Goal: Check status

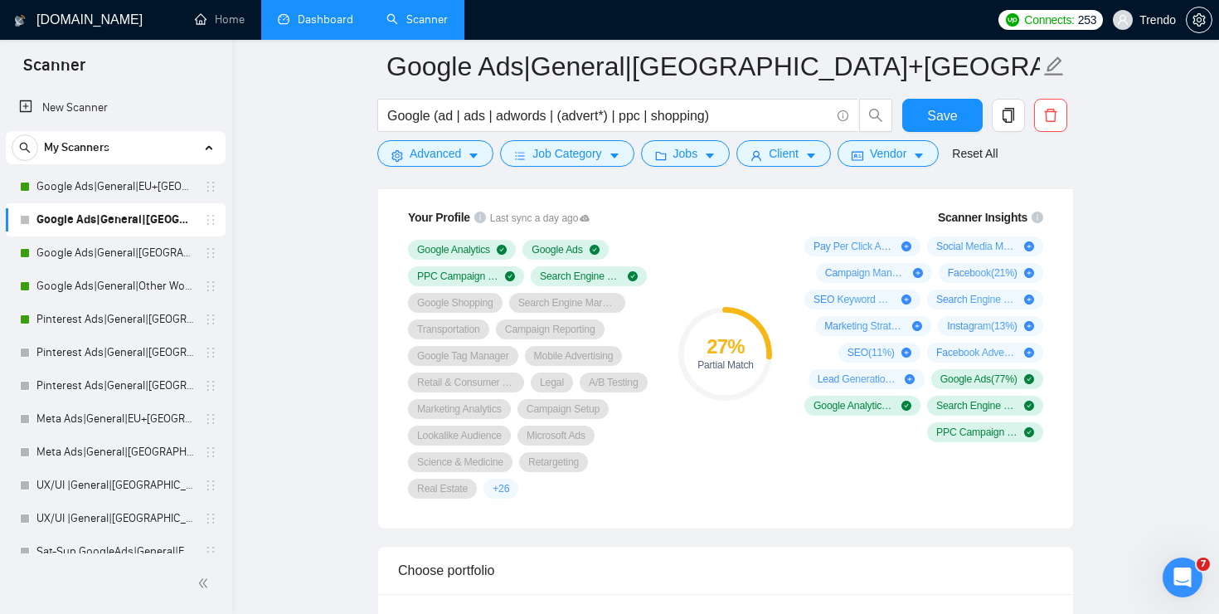
scroll to position [858, 0]
click at [326, 17] on link "Dashboard" at bounding box center [315, 19] width 75 height 14
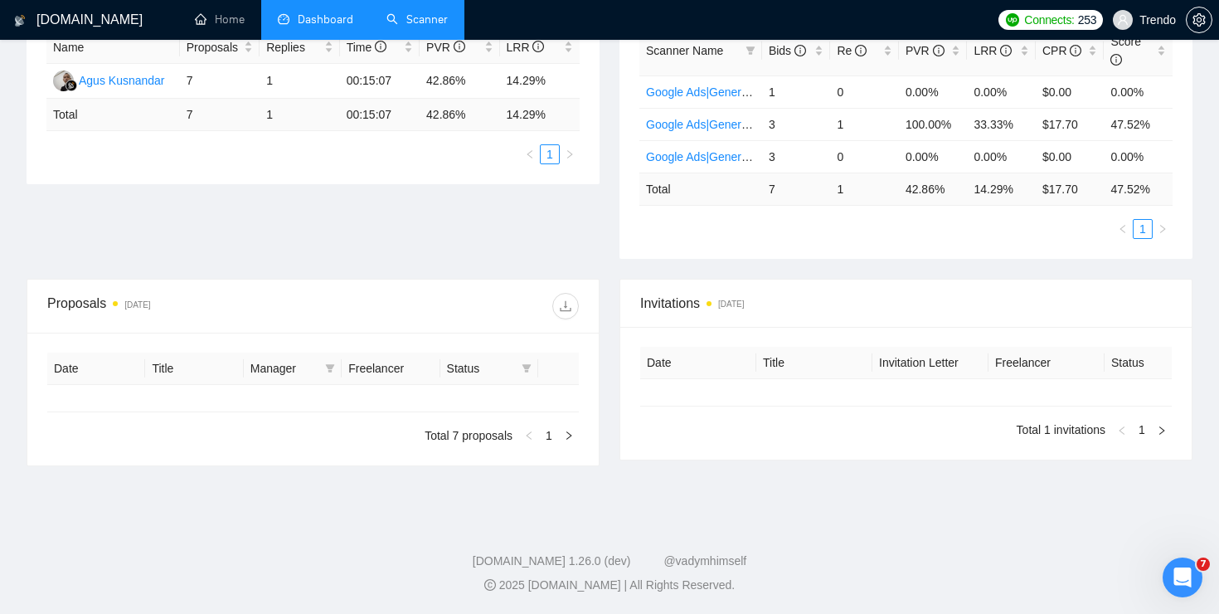
type input "[DATE]"
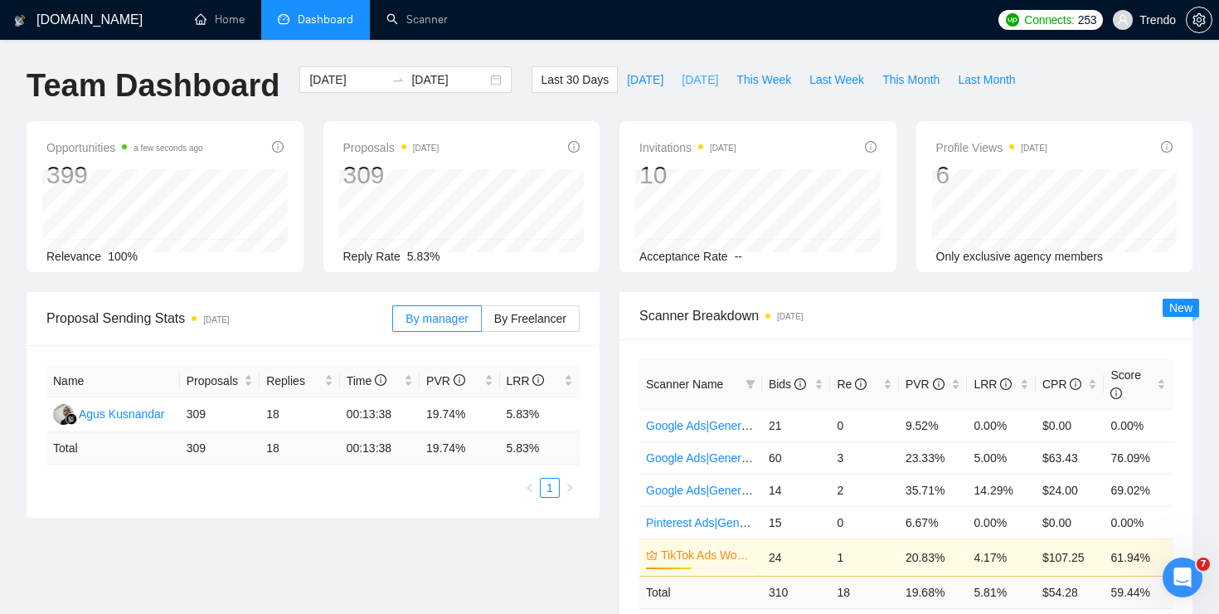
click at [682, 77] on span "[DATE]" at bounding box center [700, 79] width 36 height 18
type input "[DATE]"
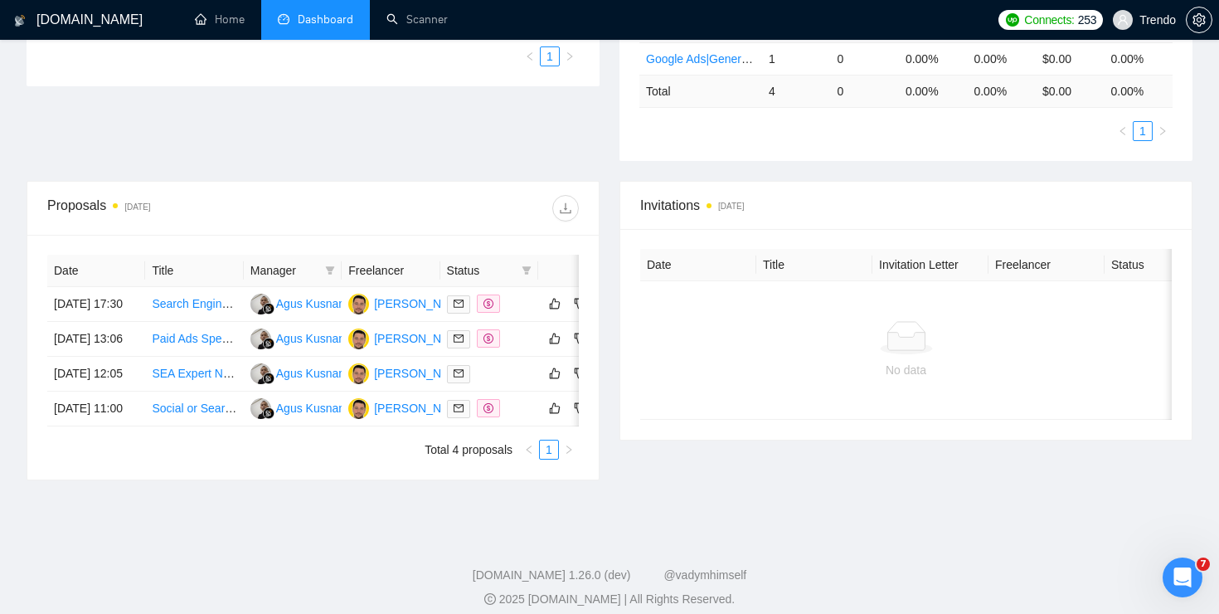
scroll to position [452, 0]
